Goal: Ask a question

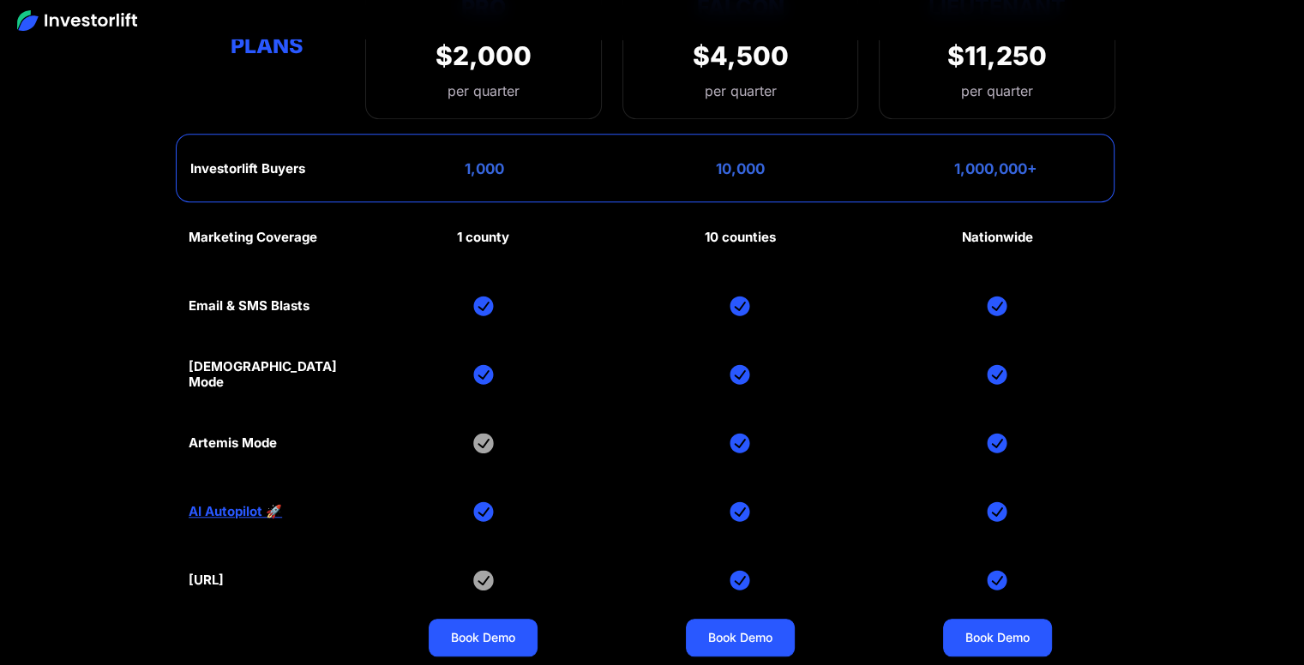
scroll to position [7862, 0]
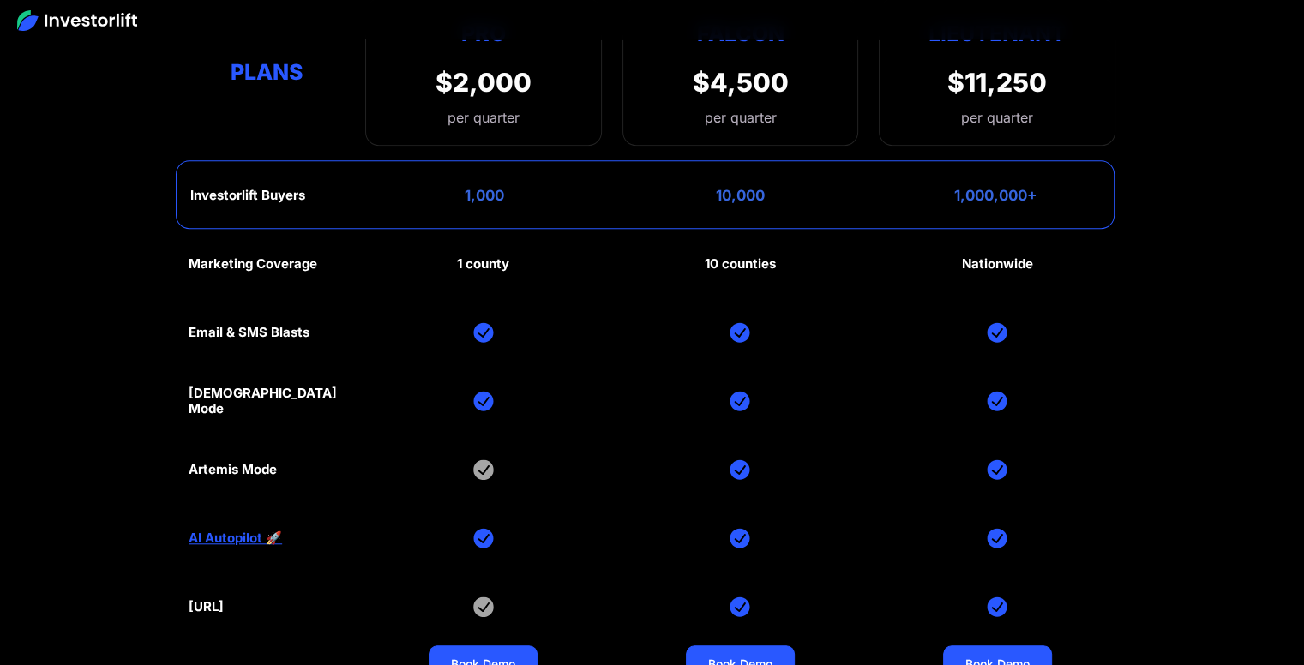
click at [480, 256] on div "1 county" at bounding box center [483, 263] width 52 height 15
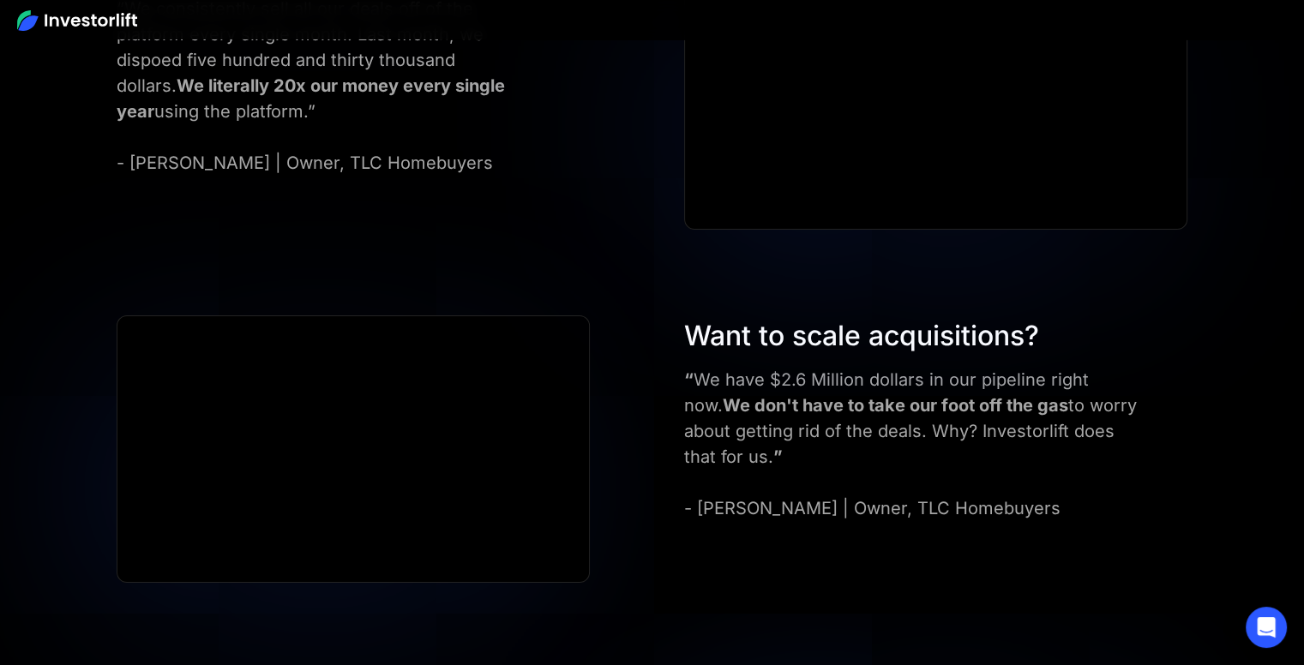
scroll to position [6334, 0]
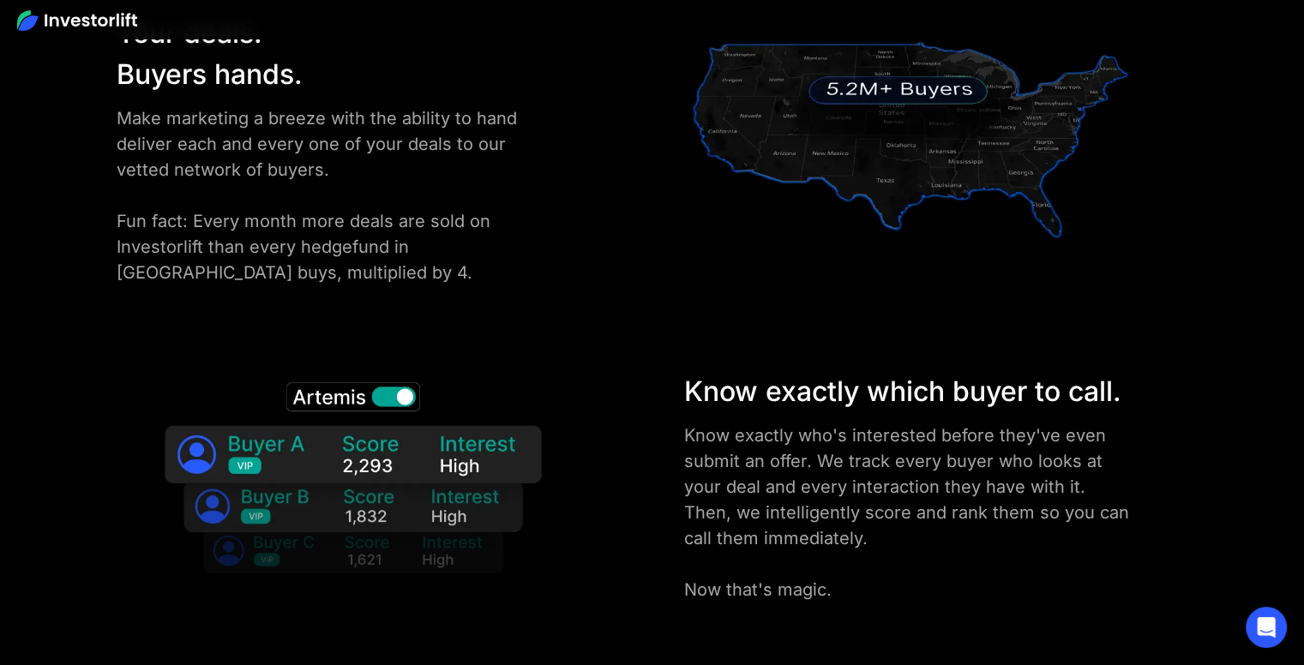
scroll to position [2532, 0]
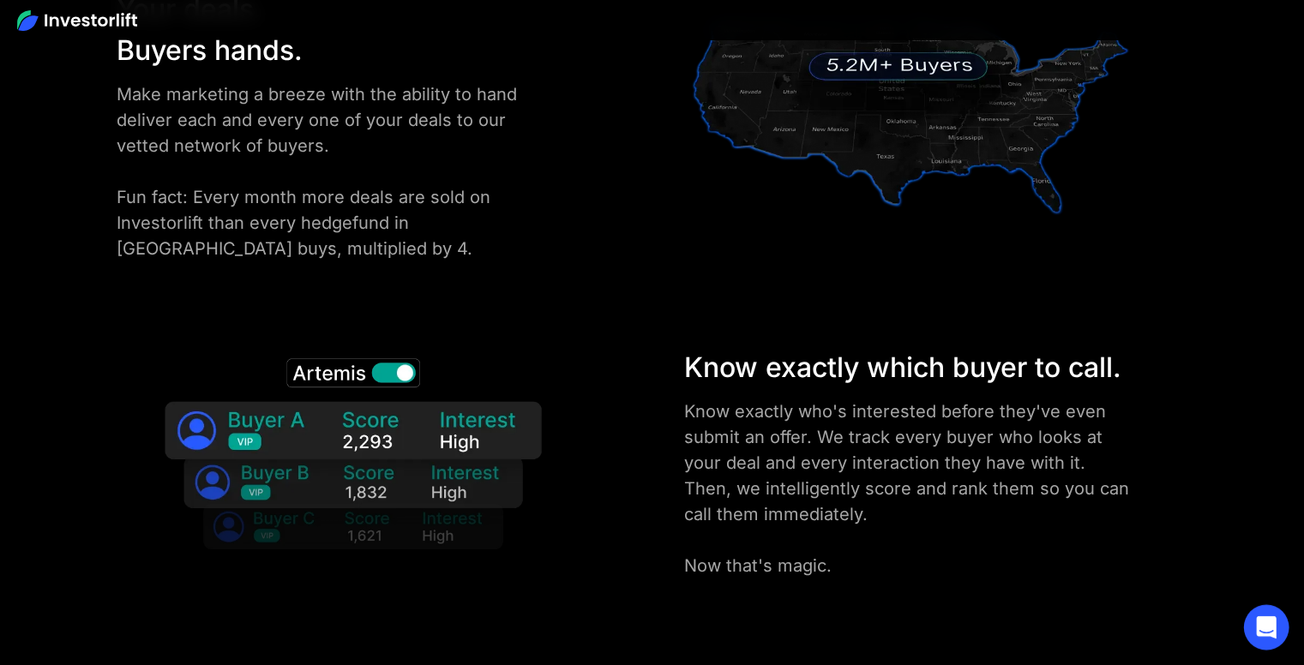
click at [1262, 621] on icon "Open Intercom Messenger" at bounding box center [1266, 627] width 20 height 22
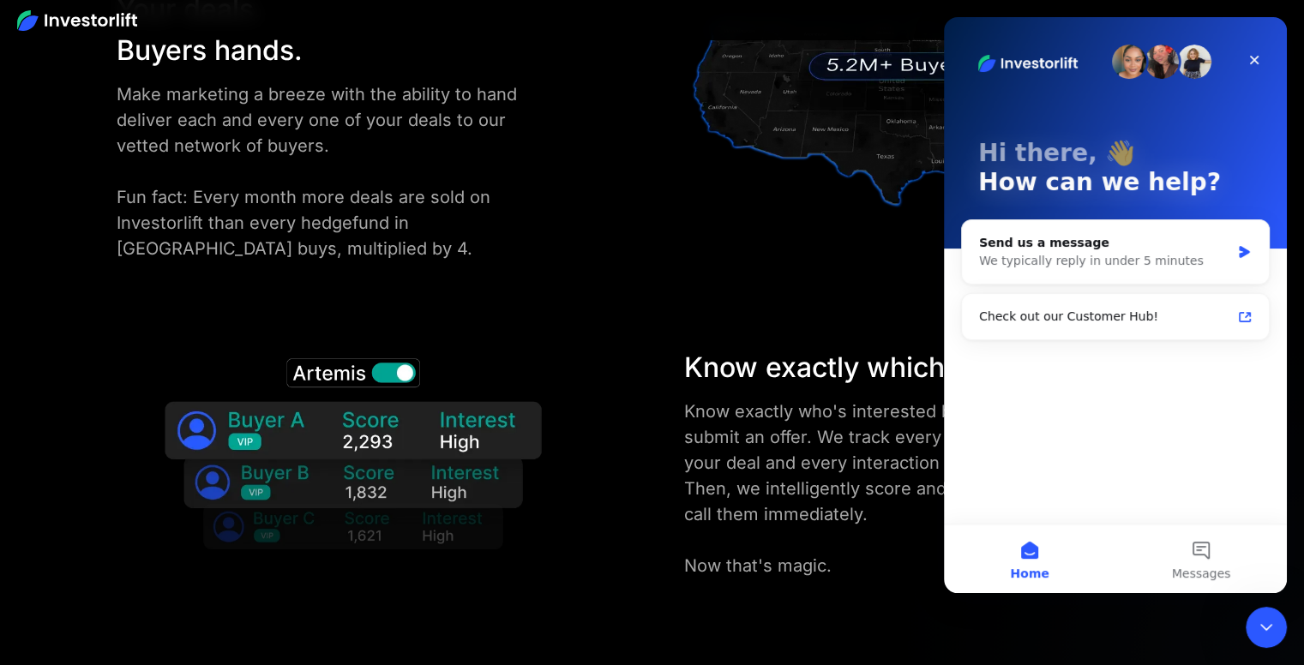
scroll to position [0, 0]
click at [1075, 246] on div "Send us a message" at bounding box center [1104, 243] width 251 height 18
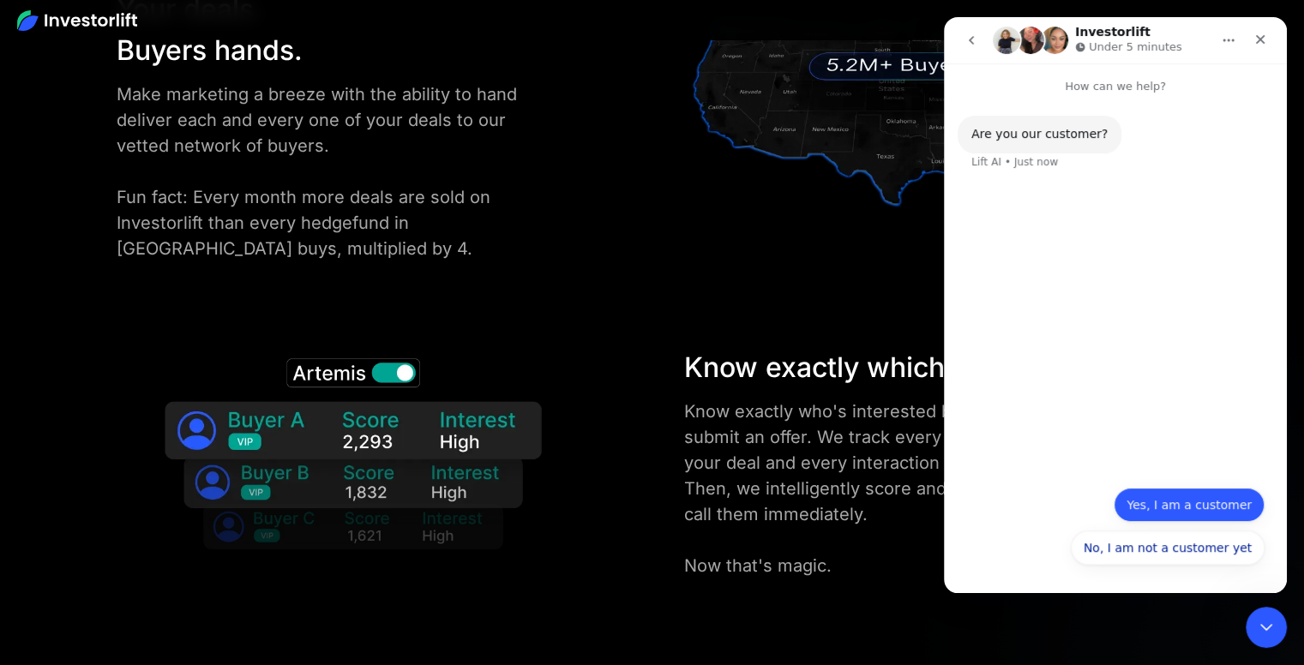
click at [1215, 507] on button "Yes, I am a customer" at bounding box center [1188, 505] width 151 height 34
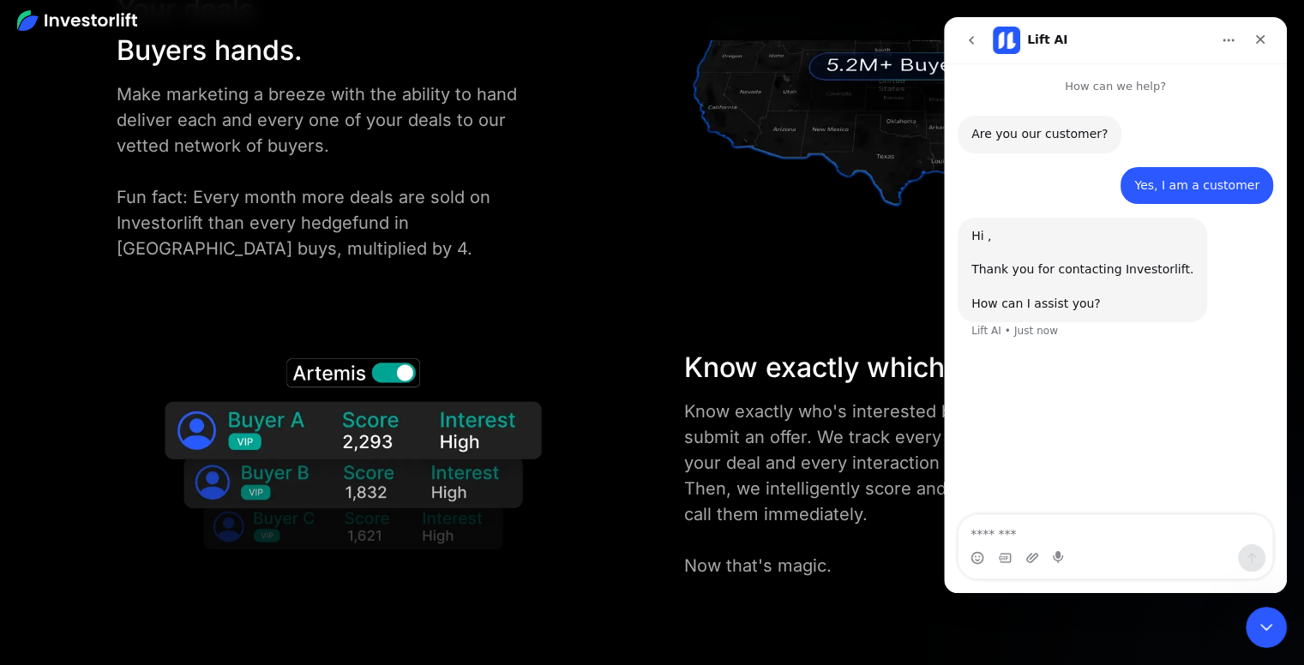
click at [1015, 525] on textarea "Message…" at bounding box center [1115, 529] width 314 height 29
type textarea "*"
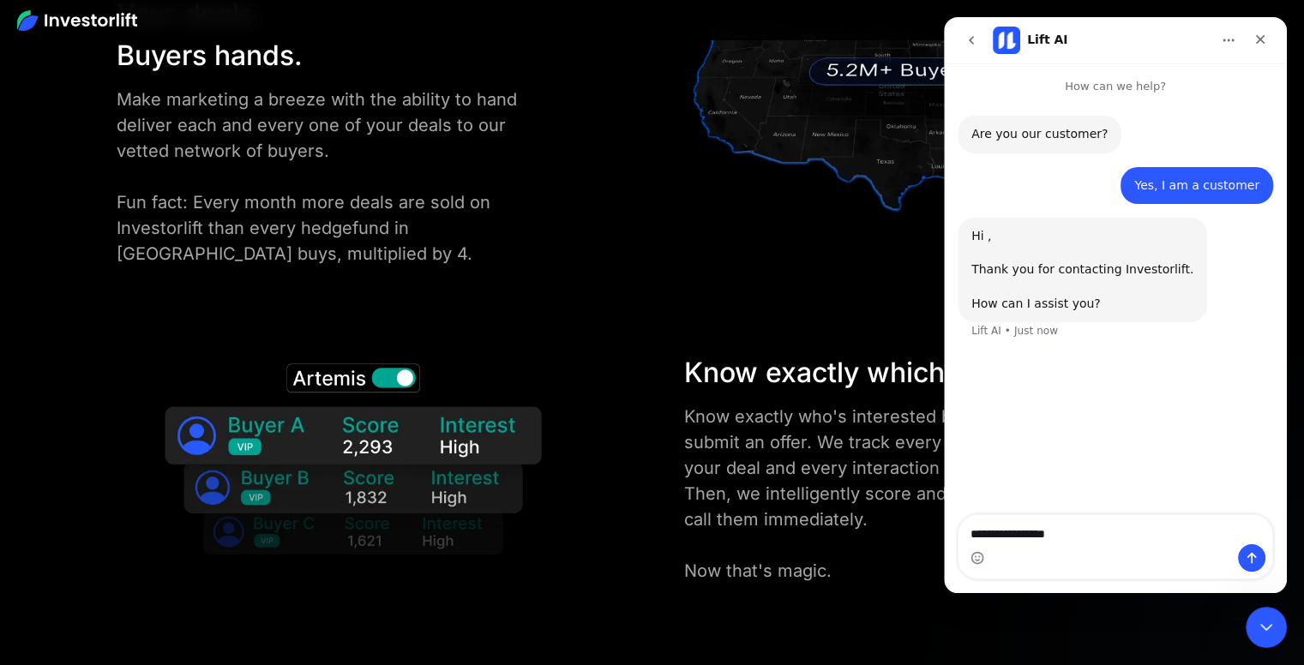
type textarea "**********"
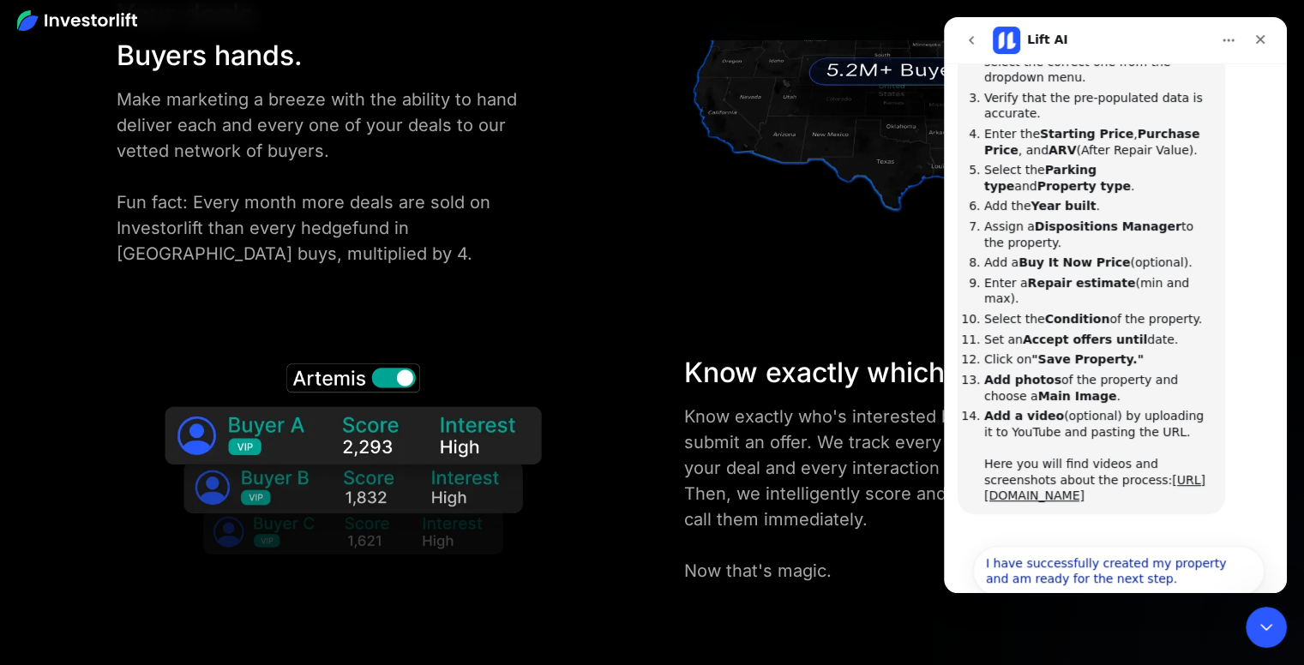
scroll to position [501, 0]
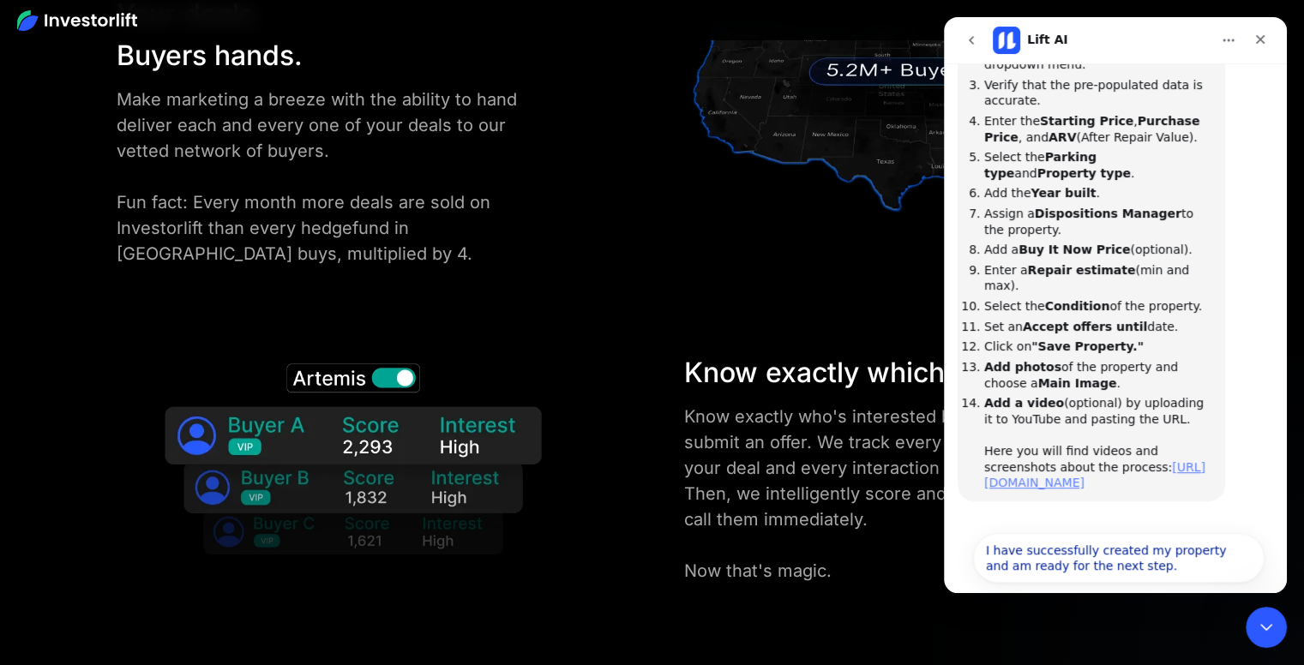
click at [1077, 460] on link "https://community.investorlift.com/getting-started-14/post-your-first-deal-like…" at bounding box center [1094, 475] width 221 height 30
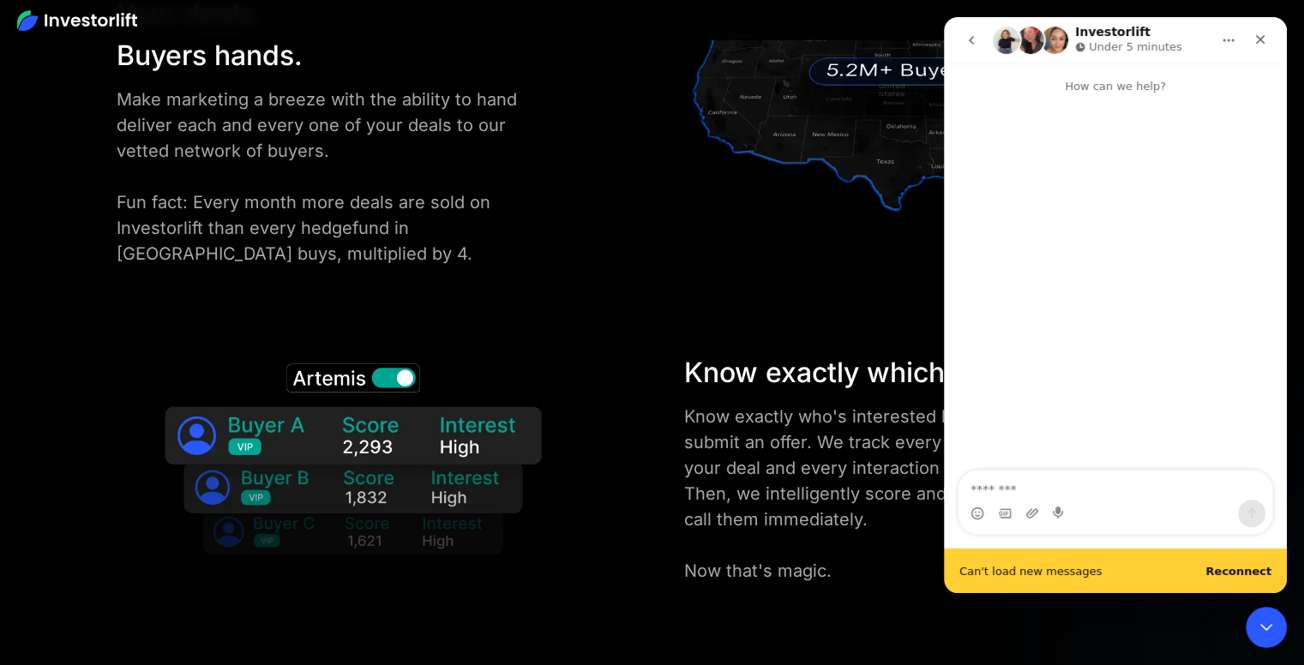
scroll to position [0, 0]
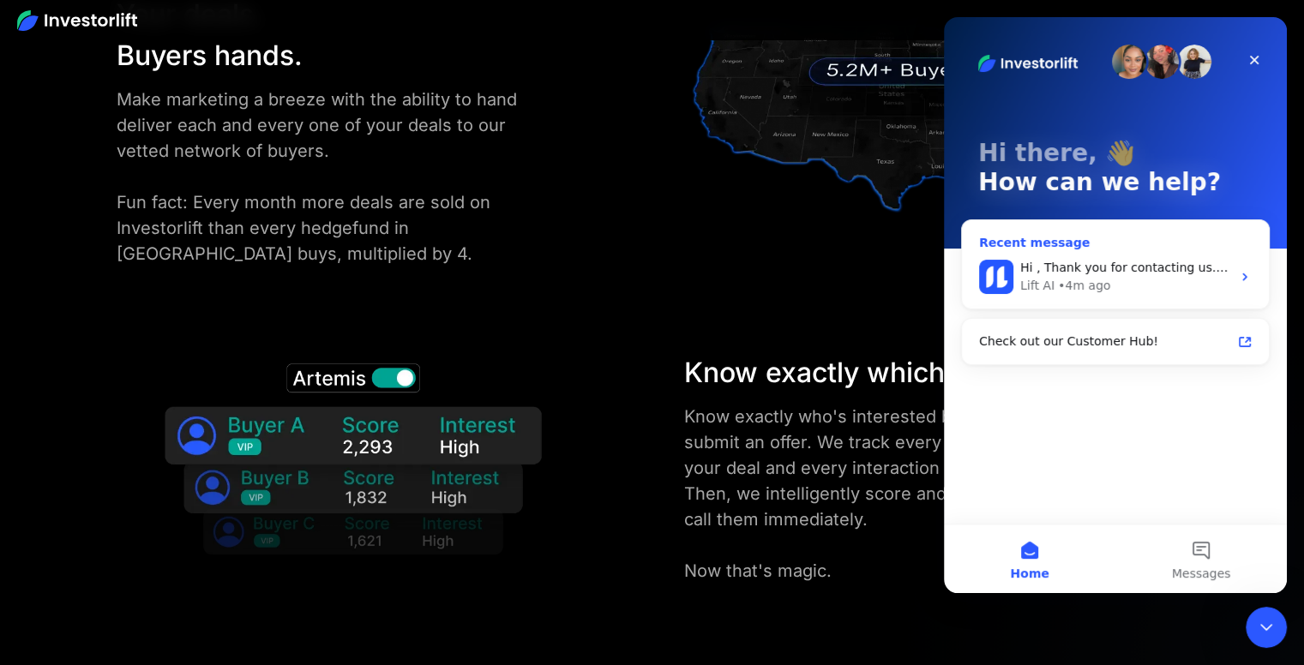
click at [1085, 254] on div "Hi , Thank you for contacting us. To create a property, simply follow these ste…" at bounding box center [1115, 276] width 307 height 63
click at [1156, 258] on div "Hi , Thank you for contacting us. To create a property, simply follow these ste…" at bounding box center [1115, 276] width 307 height 63
click at [1192, 550] on button "Messages" at bounding box center [1200, 559] width 171 height 69
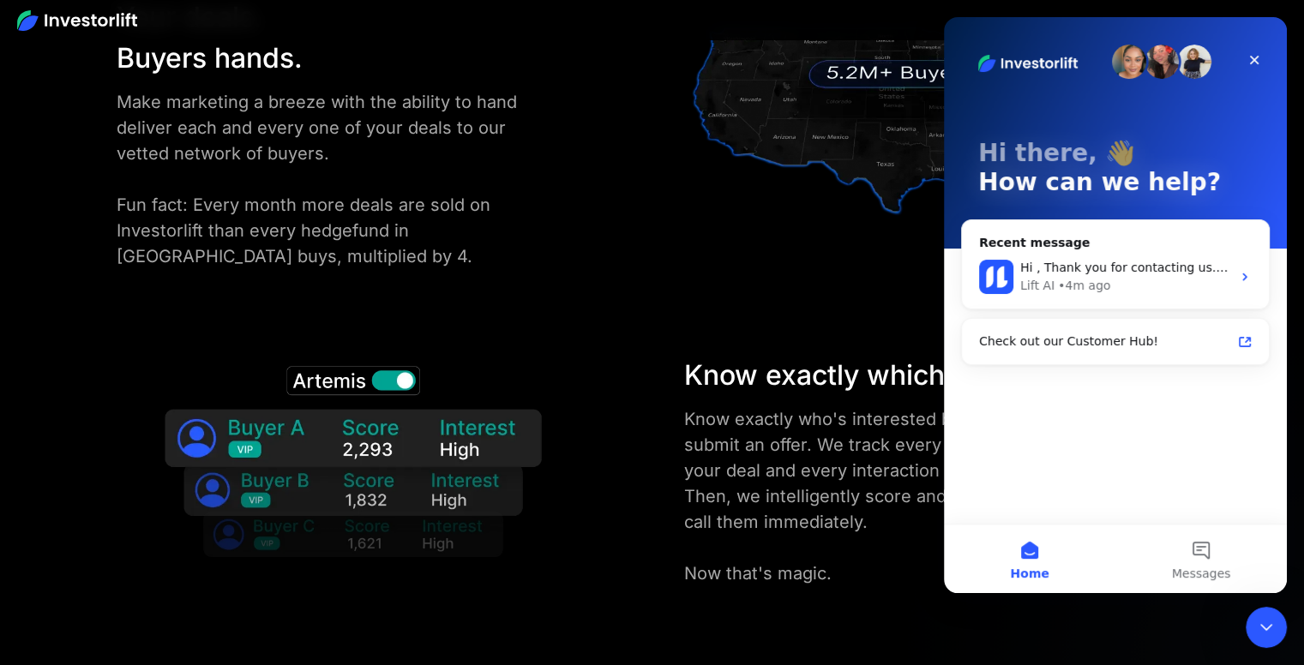
scroll to position [2522, 0]
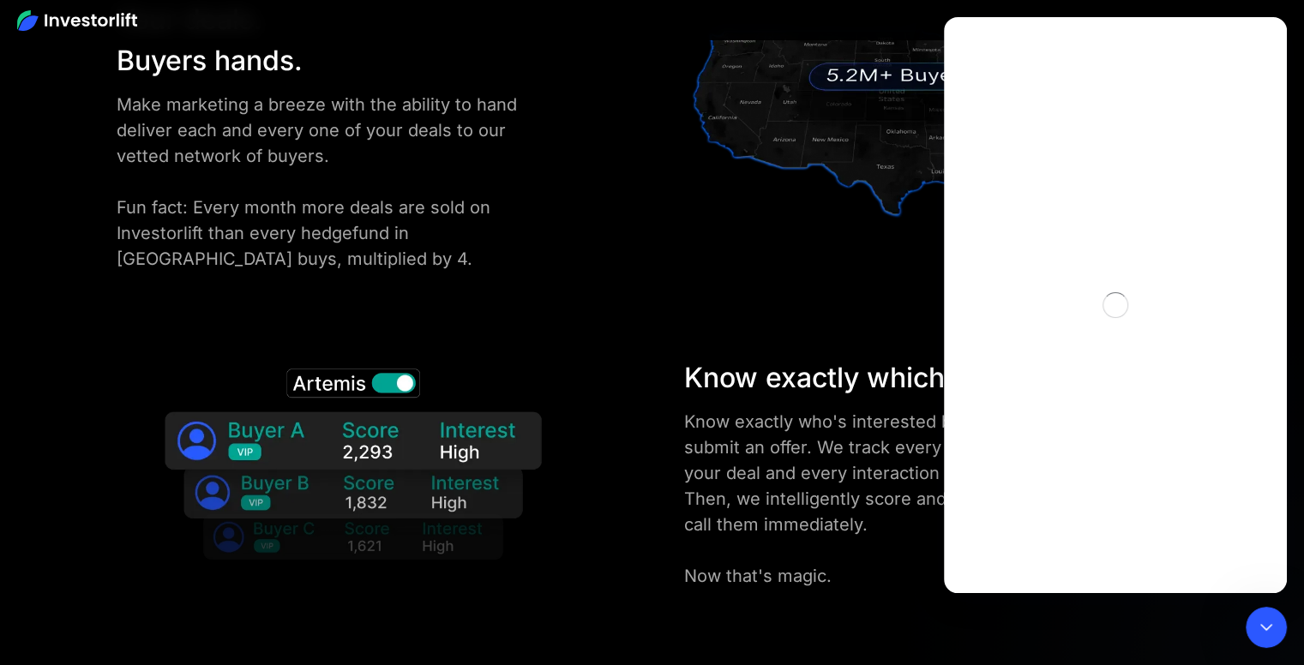
click at [1094, 265] on div "Intercom messenger" at bounding box center [1115, 305] width 343 height 576
